Goal: Task Accomplishment & Management: Manage account settings

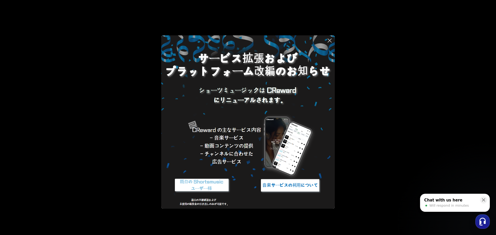
click at [328, 39] on icon at bounding box center [330, 41] width 4 height 4
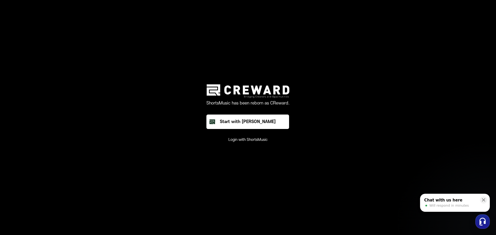
click at [254, 138] on button "Login with ShortsMusic" at bounding box center [247, 139] width 39 height 5
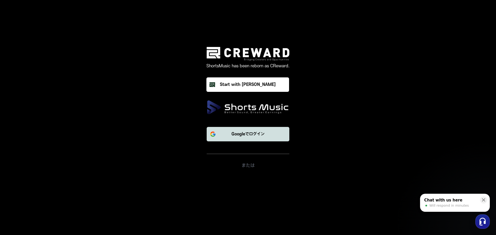
click at [253, 134] on p "Googleでログイン" at bounding box center [247, 134] width 33 height 6
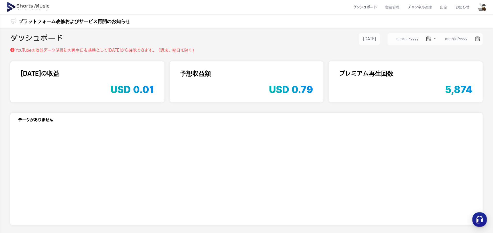
click at [427, 61] on section "プレミアム再生回数 5,874" at bounding box center [406, 81] width 154 height 41
click at [370, 39] on button "[DATE]" at bounding box center [369, 39] width 21 height 12
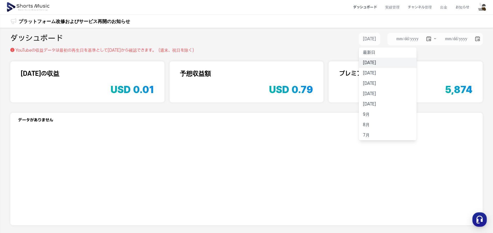
click at [377, 65] on li "[DATE]" at bounding box center [388, 63] width 58 height 10
type input "**********"
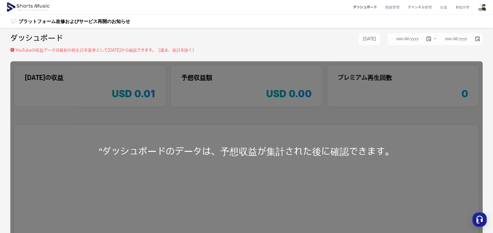
click at [376, 45] on div "[DATE] 最新日 [DATE] [DATE] [DATE] [DATE] [DATE] 9月 8月 7月" at bounding box center [369, 39] width 21 height 12
click at [374, 42] on button "[DATE]" at bounding box center [369, 39] width 21 height 12
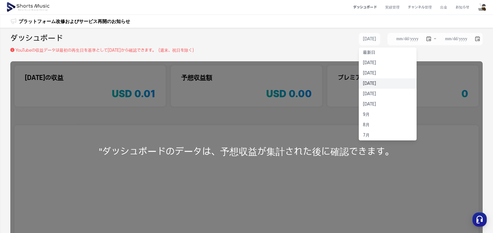
click at [369, 80] on li "[DATE]" at bounding box center [388, 83] width 58 height 10
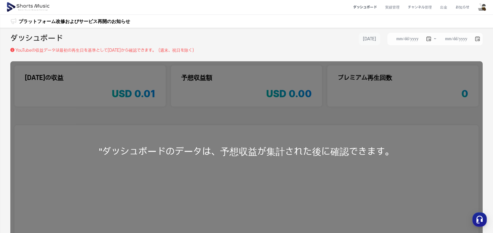
click at [369, 39] on button "[DATE]" at bounding box center [369, 39] width 21 height 12
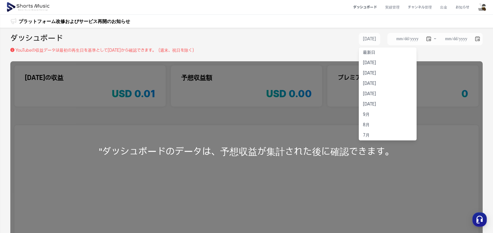
click at [376, 122] on li "8月" at bounding box center [388, 124] width 58 height 10
type input "**********"
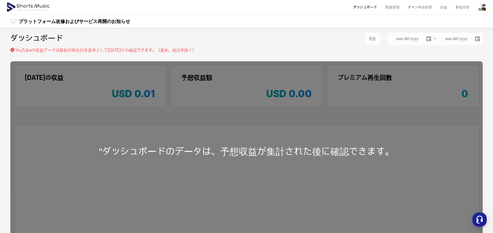
click at [340, 46] on div "**********" at bounding box center [246, 40] width 472 height 14
click at [389, 6] on li "実績管理" at bounding box center [392, 8] width 23 height 14
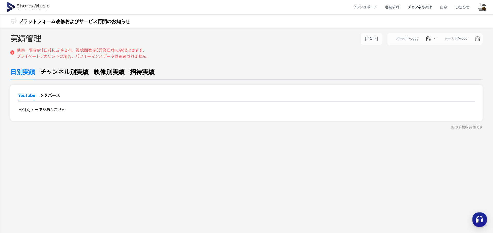
click at [416, 6] on li "チャンネル管理" at bounding box center [420, 8] width 32 height 14
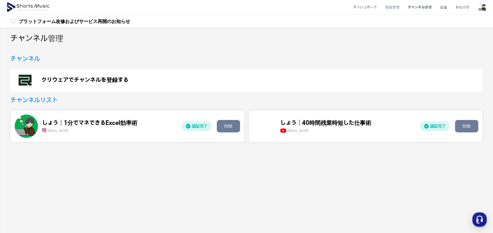
click at [451, 11] on li "出金" at bounding box center [443, 8] width 15 height 14
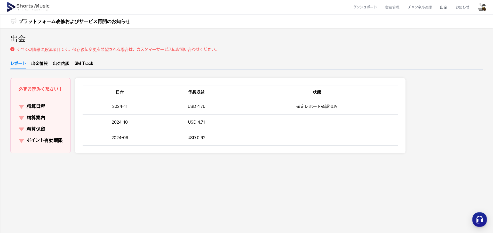
click at [38, 66] on link "出金情報" at bounding box center [39, 64] width 17 height 9
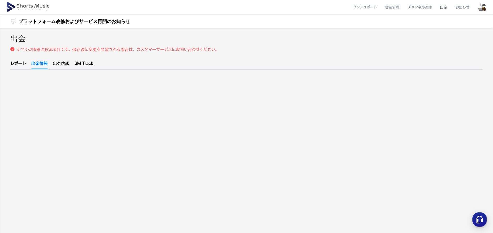
click at [58, 65] on link "出金内訳" at bounding box center [61, 64] width 17 height 9
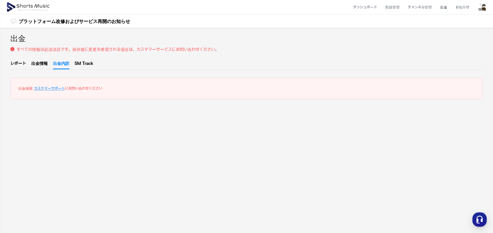
click at [90, 67] on link "SM Track" at bounding box center [84, 64] width 19 height 9
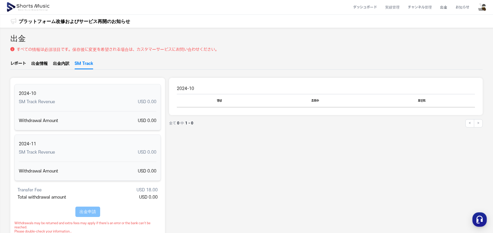
click at [148, 188] on span "USD 18.00" at bounding box center [147, 189] width 21 height 5
click at [45, 67] on link "出金情報" at bounding box center [39, 64] width 17 height 9
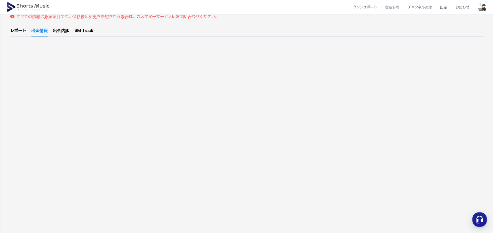
scroll to position [199, 0]
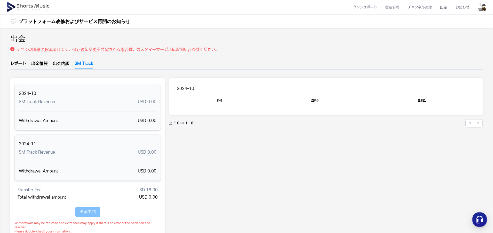
click at [15, 65] on link "レポート" at bounding box center [18, 64] width 16 height 9
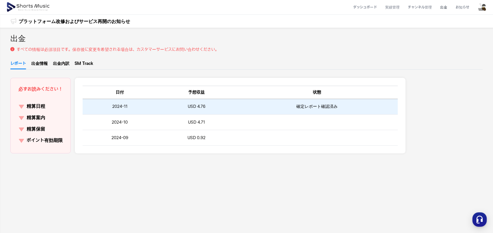
click at [232, 106] on td "USD 4.76" at bounding box center [196, 106] width 79 height 15
click at [323, 109] on td "確定レポート確認済み" at bounding box center [317, 106] width 162 height 15
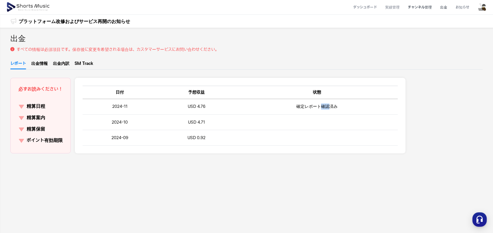
click at [420, 10] on li "チャンネル管理" at bounding box center [420, 8] width 32 height 14
